Goal: Use online tool/utility: Utilize a website feature to perform a specific function

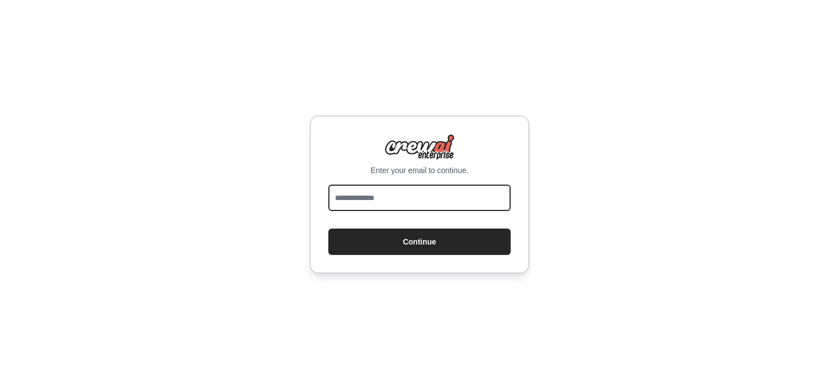
click at [362, 198] on input "email" at bounding box center [420, 198] width 182 height 26
type input "**********"
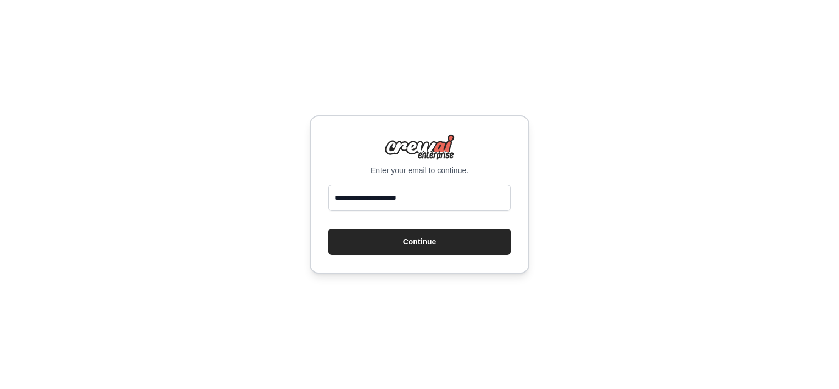
click at [369, 243] on button "Continue" at bounding box center [420, 242] width 182 height 26
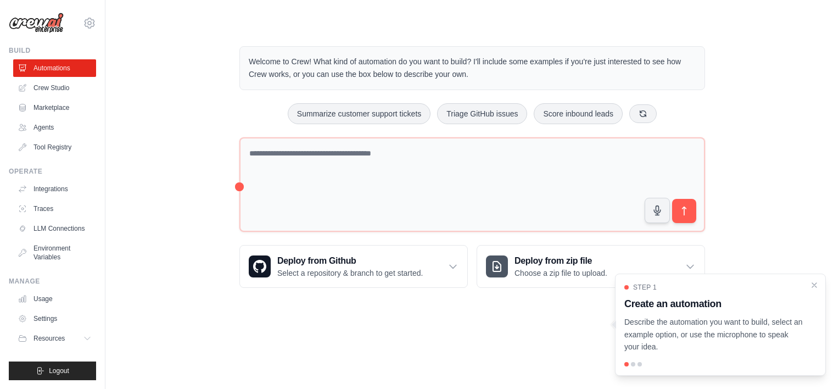
click at [816, 285] on icon "Close walkthrough" at bounding box center [815, 285] width 4 height 4
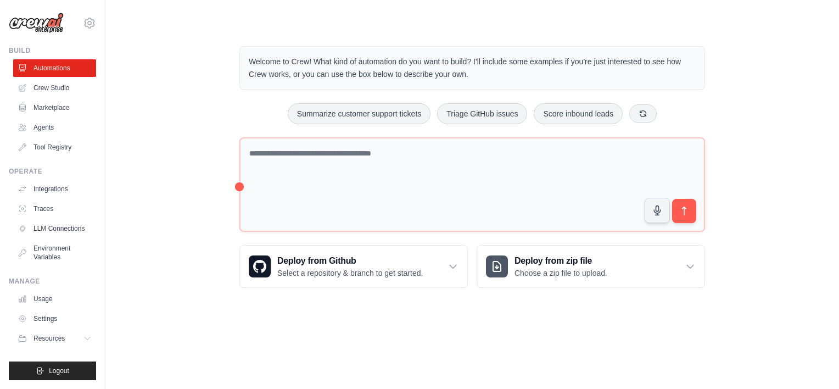
click at [49, 124] on link "Agents" at bounding box center [54, 128] width 83 height 18
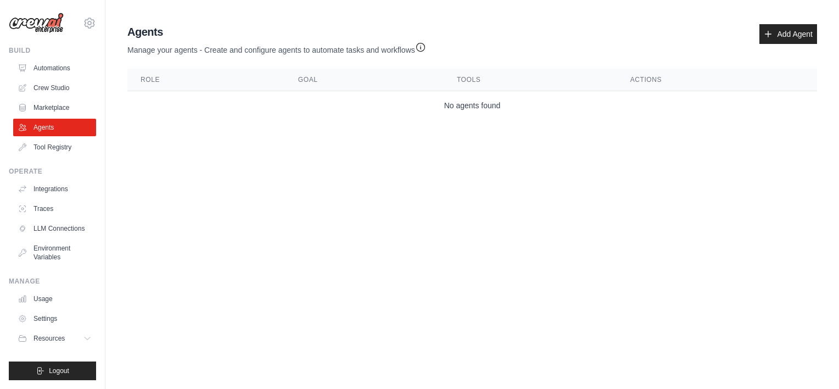
click at [53, 297] on link "Usage" at bounding box center [54, 299] width 83 height 18
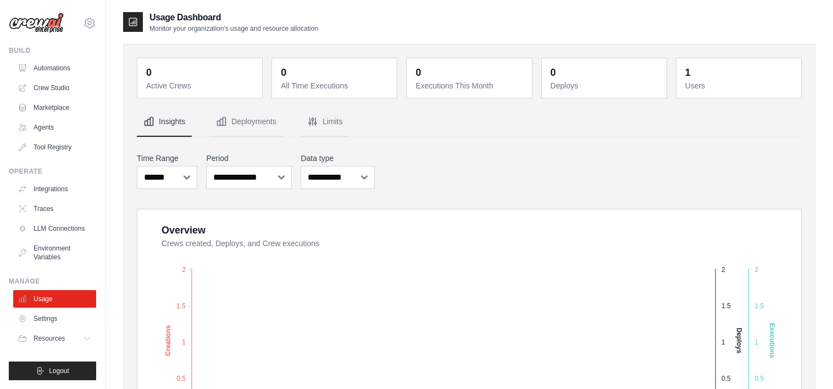
click at [54, 86] on link "Crew Studio" at bounding box center [54, 88] width 83 height 18
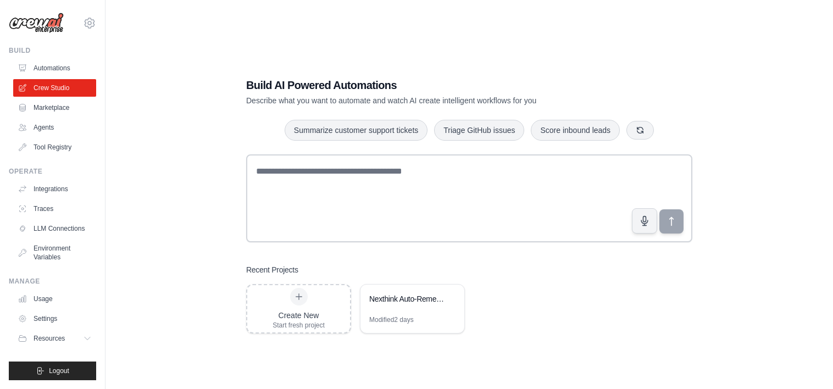
click at [404, 303] on div "Nexthink Auto-Remediation System" at bounding box center [406, 298] width 75 height 11
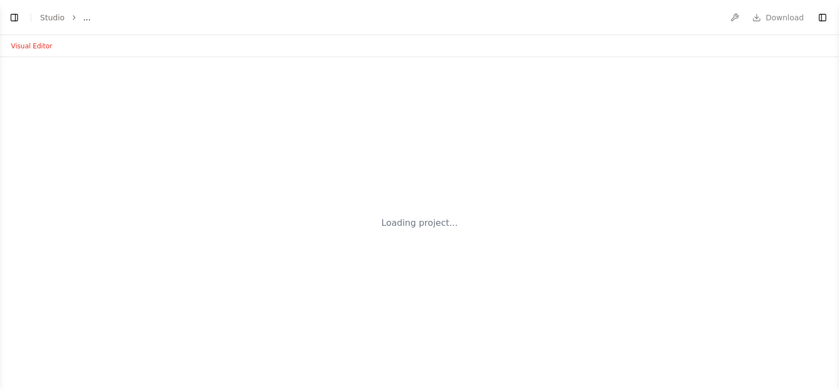
select select "****"
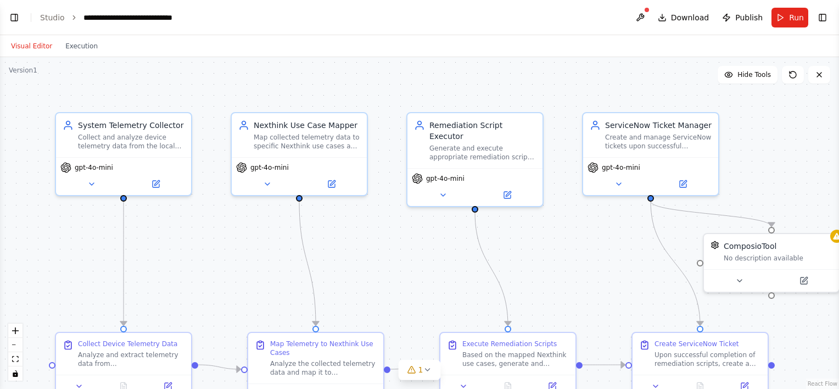
click at [12, 17] on button "Toggle Left Sidebar" at bounding box center [14, 17] width 15 height 15
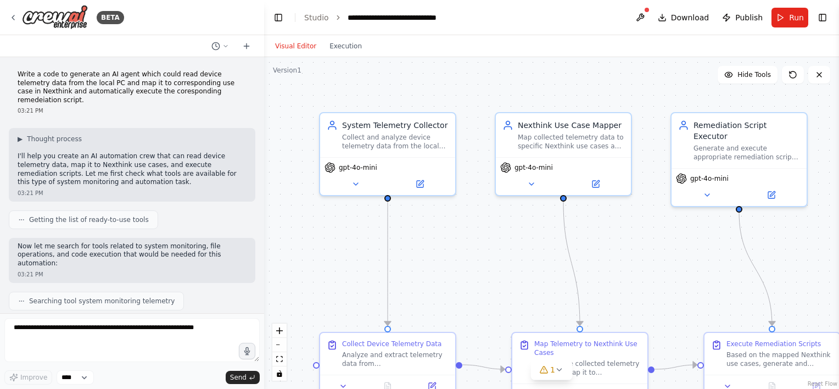
click at [281, 22] on button "Toggle Left Sidebar" at bounding box center [278, 17] width 15 height 15
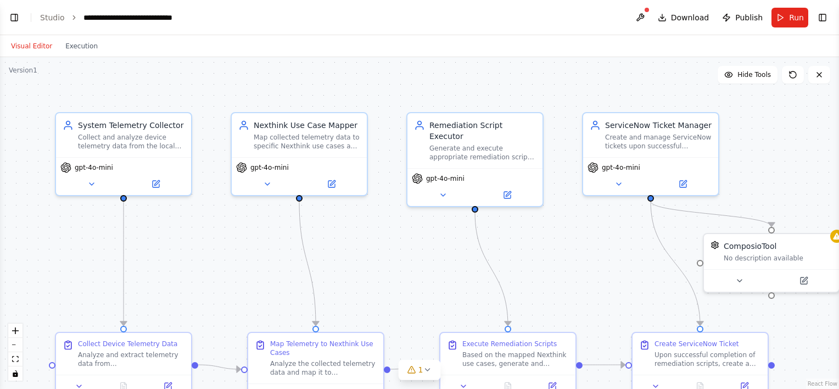
click at [91, 187] on button at bounding box center [91, 183] width 62 height 13
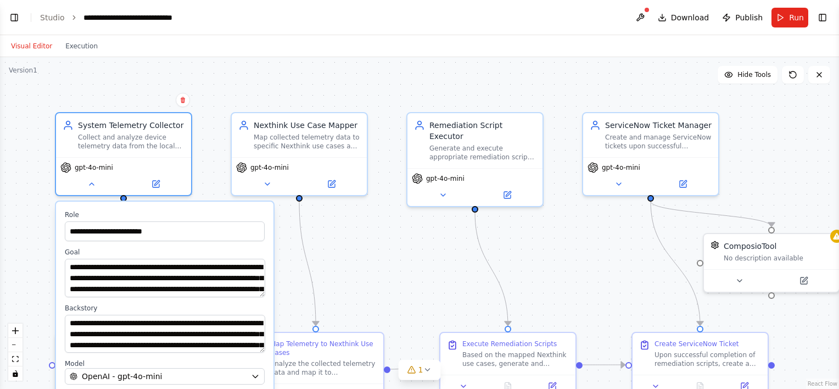
click at [33, 233] on div ".deletable-edge-delete-btn { width: 20px; height: 20px; border: 0px solid #ffff…" at bounding box center [419, 223] width 839 height 332
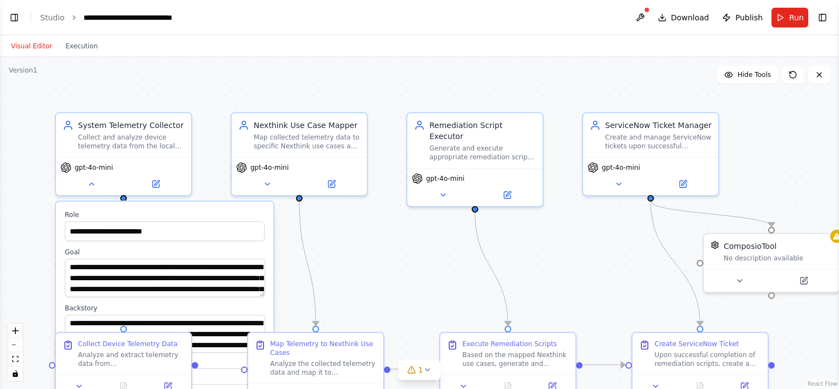
click at [156, 187] on button at bounding box center [156, 183] width 62 height 13
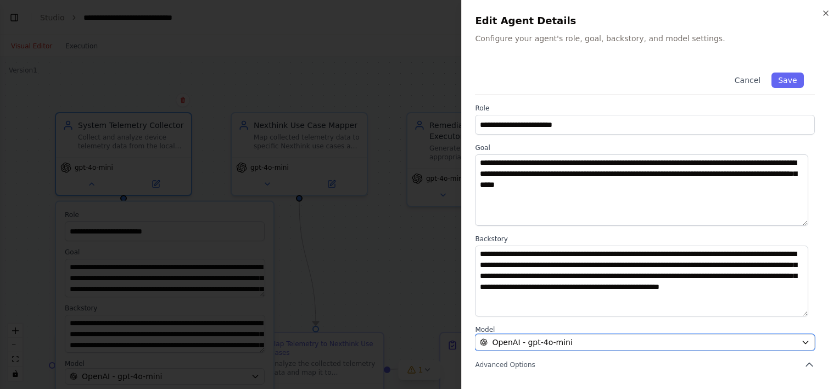
click at [802, 345] on icon "button" at bounding box center [806, 342] width 9 height 9
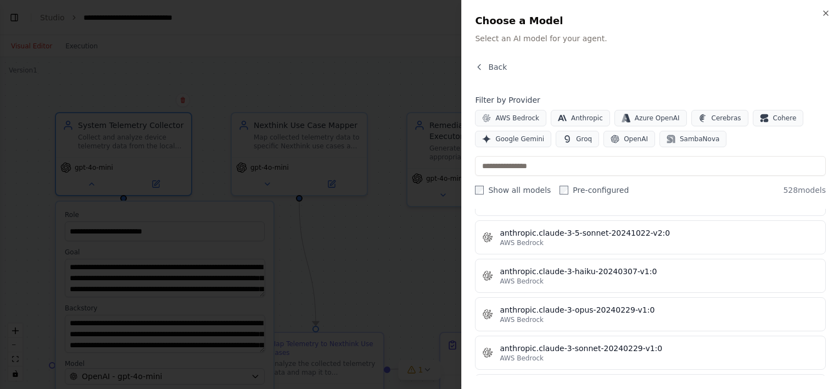
scroll to position [1110, 0]
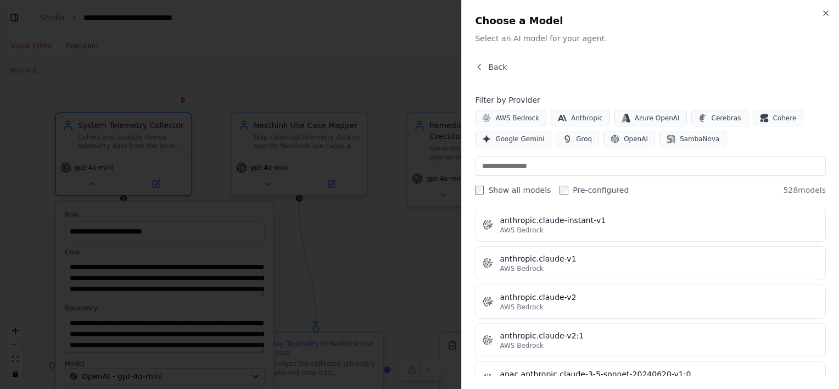
click at [477, 65] on icon "button" at bounding box center [479, 67] width 9 height 9
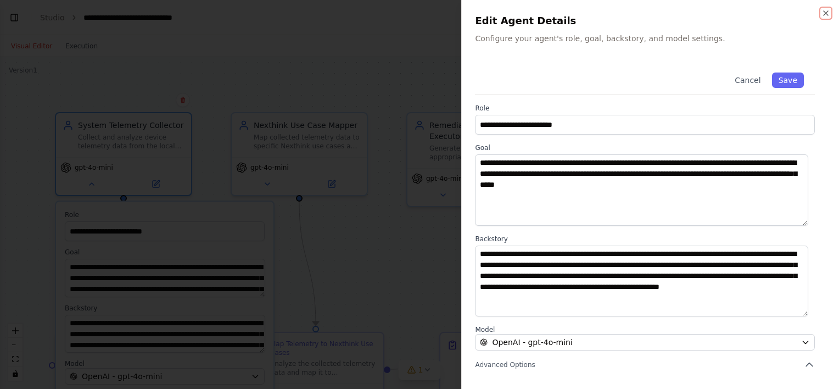
click at [828, 9] on icon "button" at bounding box center [826, 13] width 9 height 9
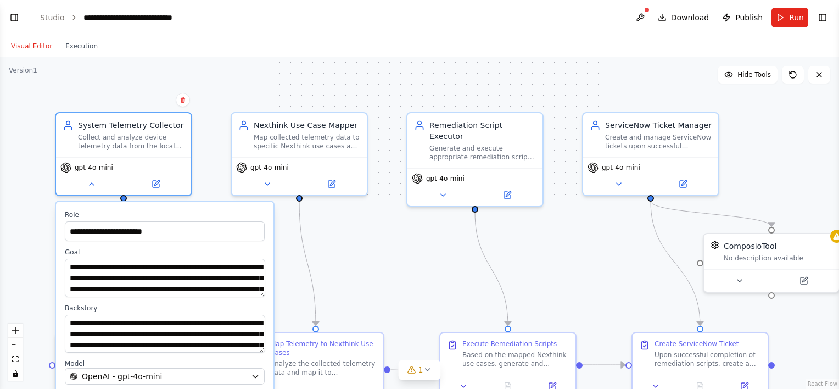
click at [367, 258] on div ".deletable-edge-delete-btn { width: 20px; height: 20px; border: 0px solid #ffff…" at bounding box center [419, 223] width 839 height 332
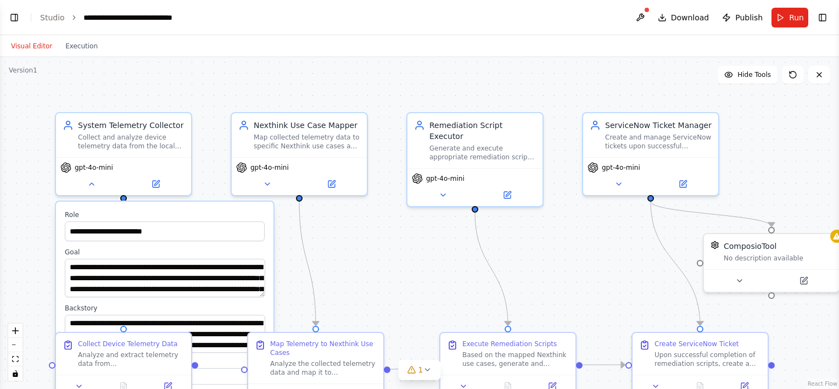
click at [154, 185] on icon at bounding box center [156, 184] width 7 height 7
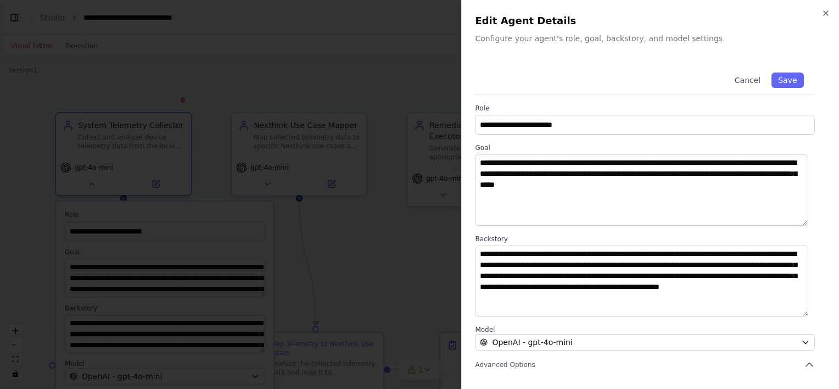
click at [825, 9] on icon "button" at bounding box center [826, 13] width 9 height 9
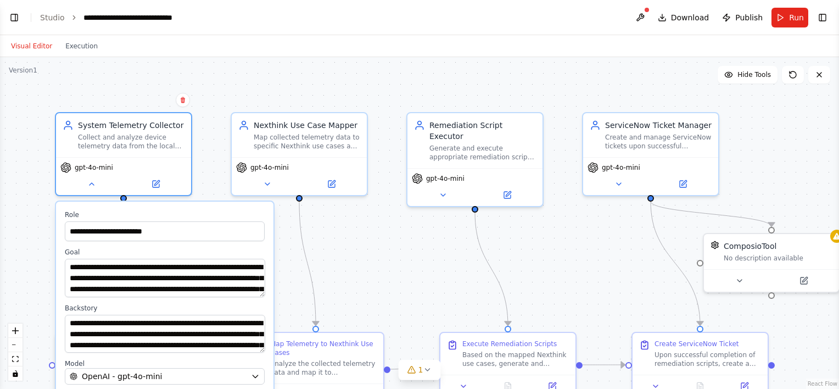
click at [97, 185] on button at bounding box center [91, 183] width 62 height 13
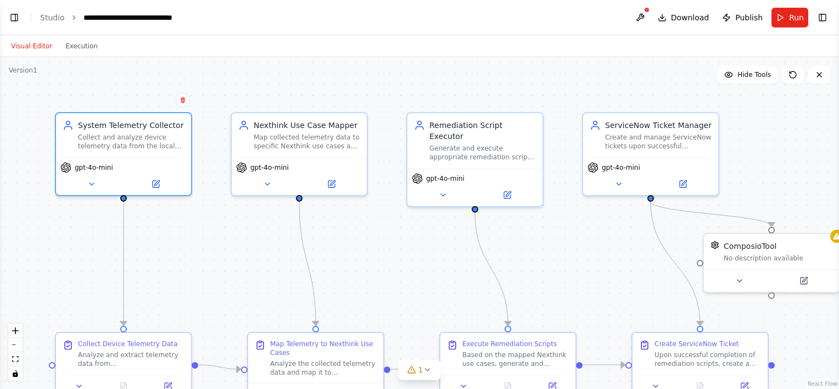
click at [792, 15] on span "Run" at bounding box center [796, 17] width 15 height 11
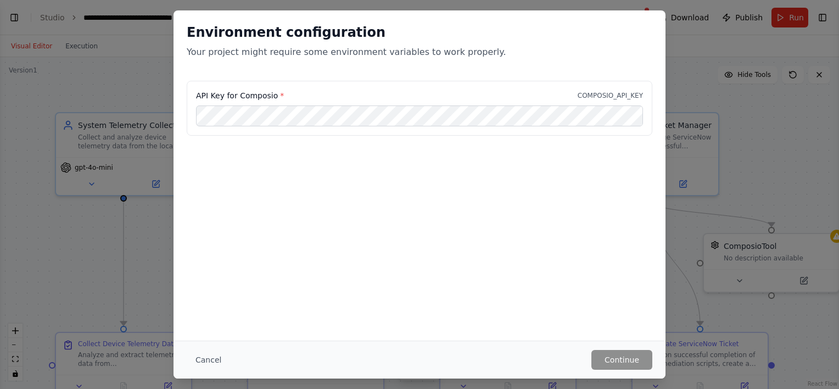
click at [685, 68] on div "Environment configuration Your project might require some environment variables…" at bounding box center [419, 194] width 839 height 389
click at [207, 356] on button "Cancel" at bounding box center [208, 360] width 43 height 20
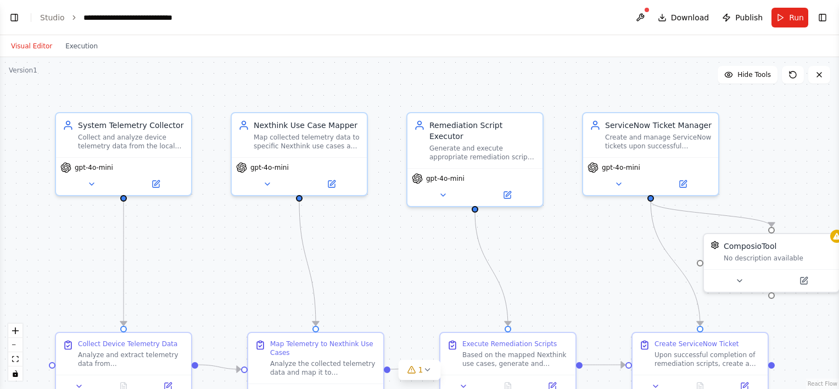
click at [18, 12] on button "Toggle Left Sidebar" at bounding box center [14, 17] width 15 height 15
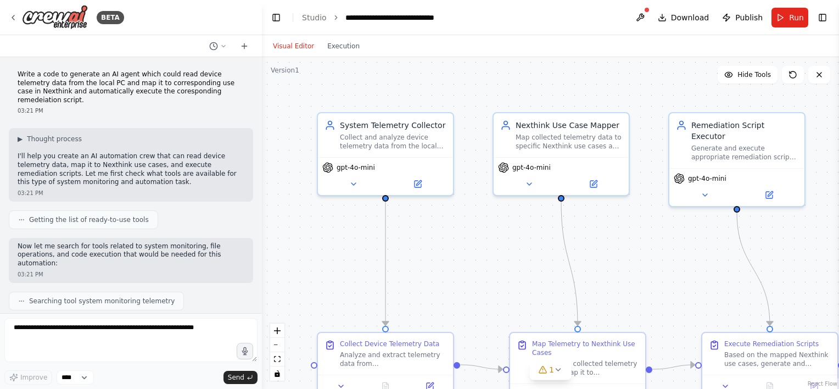
drag, startPoint x: 262, startPoint y: 69, endPoint x: 263, endPoint y: 92, distance: 23.7
click at [263, 92] on div "BETA Write a code to generate an AI agent which could read device telemetry dat…" at bounding box center [419, 194] width 839 height 389
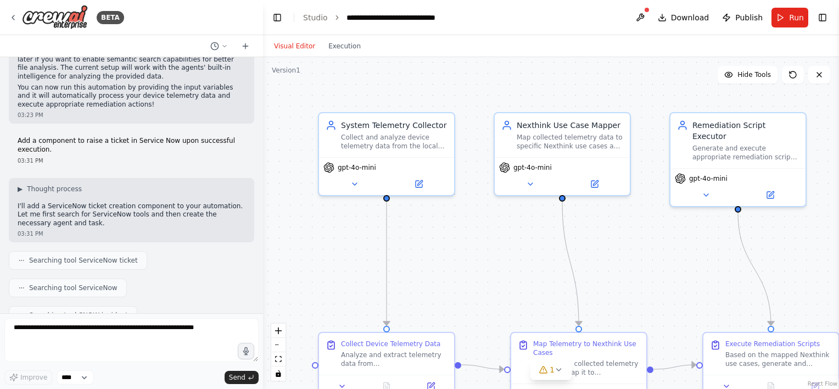
scroll to position [1655, 0]
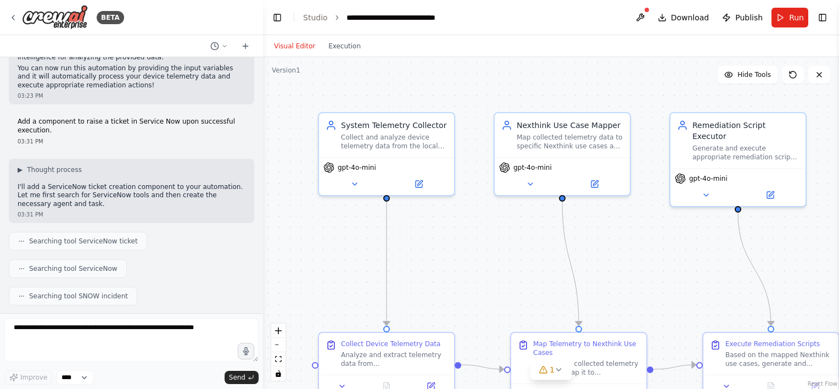
click at [276, 15] on button "Toggle Left Sidebar" at bounding box center [277, 17] width 15 height 15
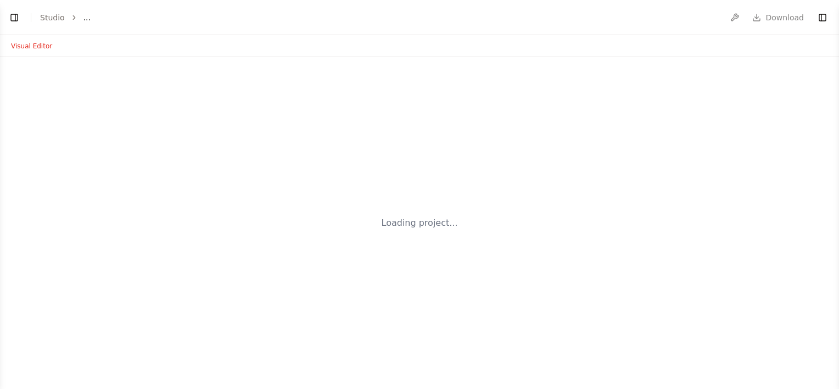
select select "****"
